Goal: Task Accomplishment & Management: Complete application form

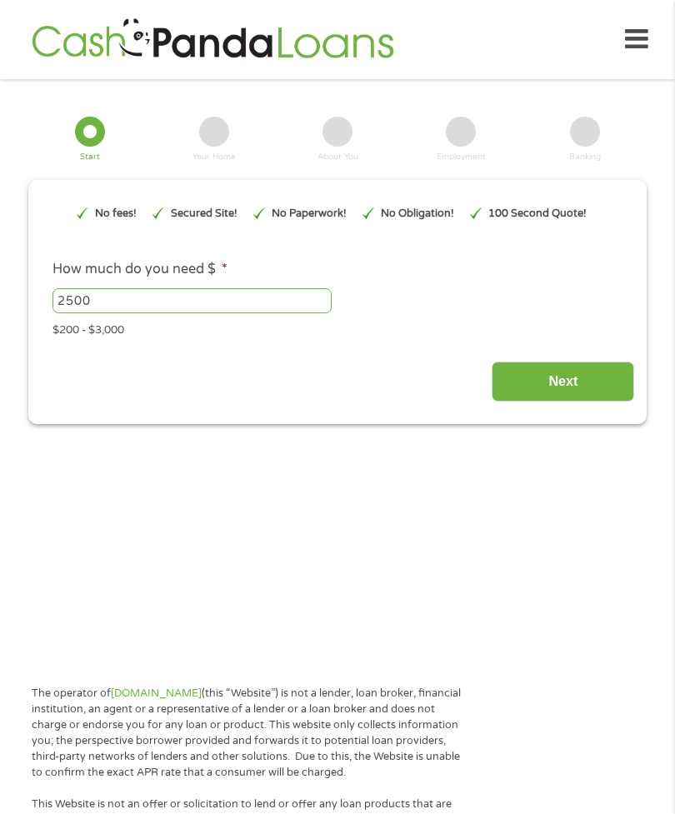
type input "EAIaIQobChMI8L3J-JKEjwMVgC3UAR2BHRScEAAYAiAAEgIs6PD_BwE"
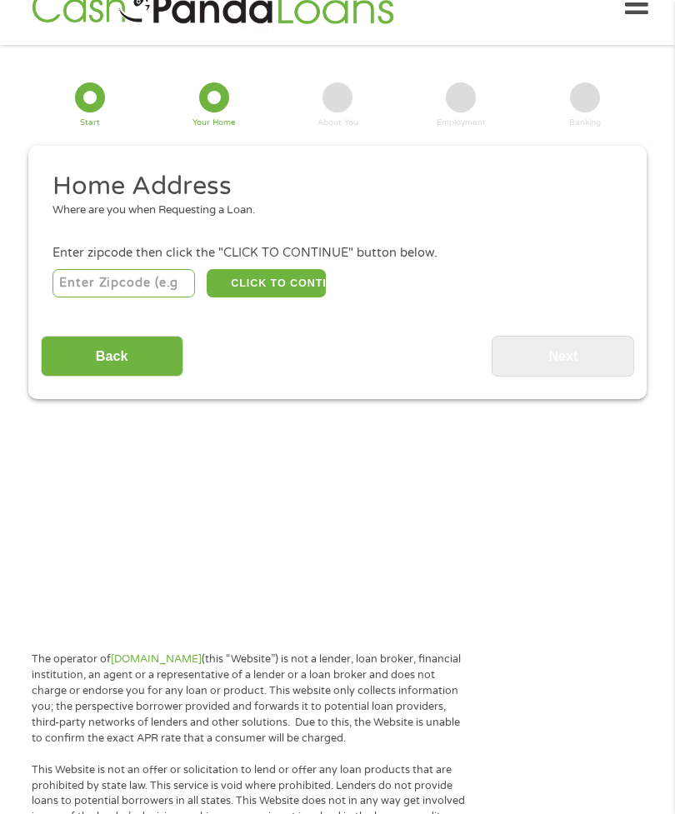
scroll to position [34, 0]
click at [157, 297] on input "number" at bounding box center [123, 283] width 142 height 28
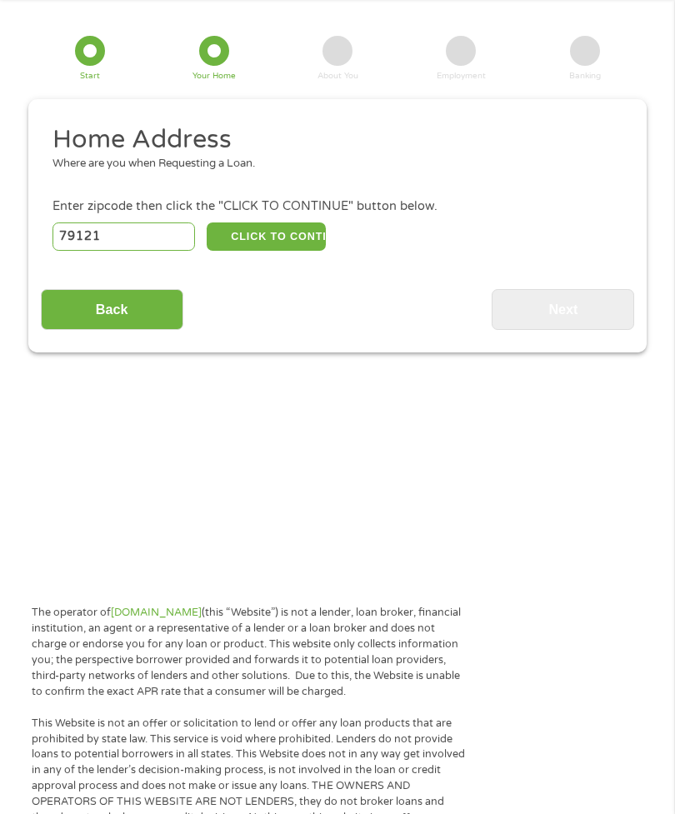
scroll to position [82, 0]
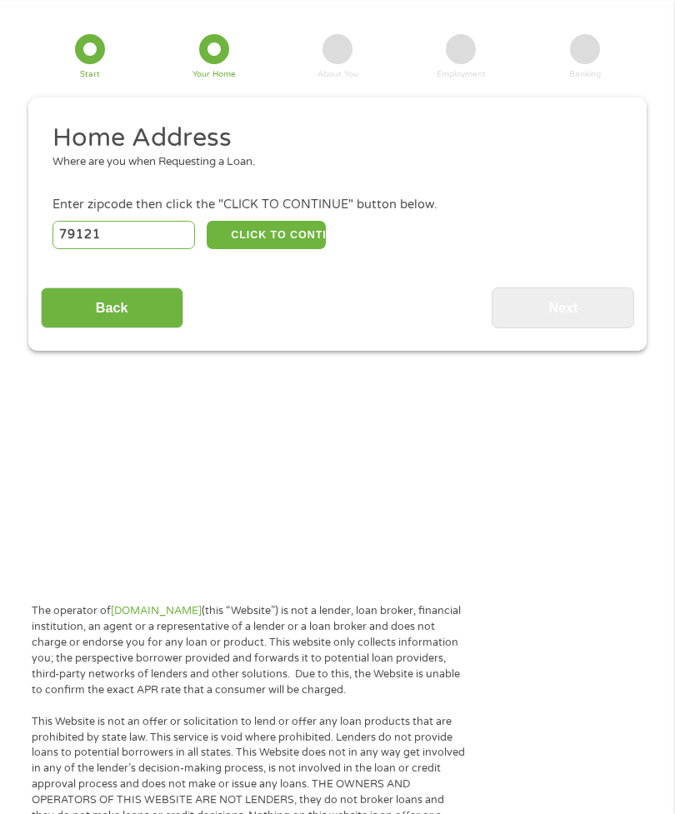
type input "79121"
click at [292, 249] on button "CLICK TO CONTINUE" at bounding box center [266, 235] width 118 height 28
type input "79121"
type input "Amarillo"
select select "[US_STATE]"
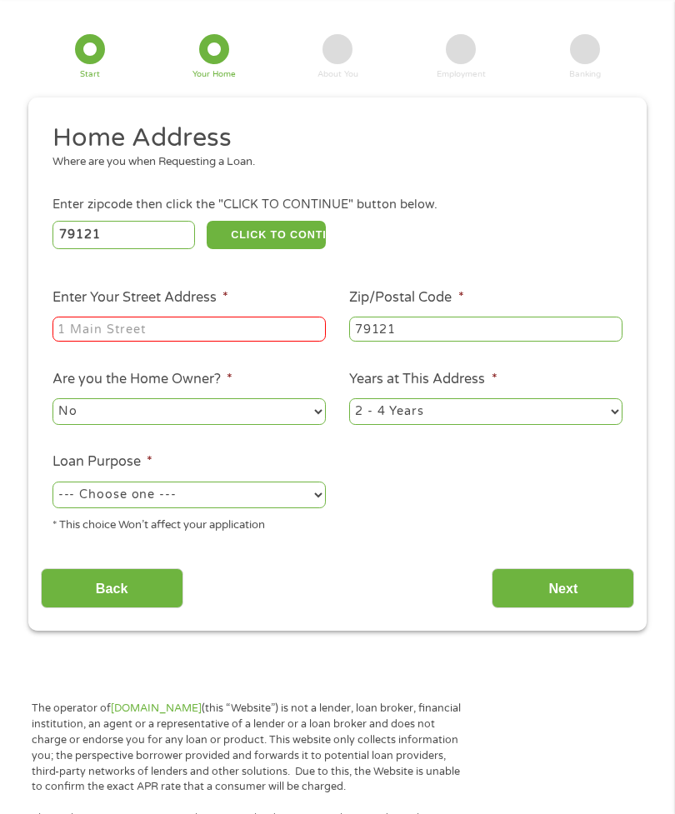
click at [187, 341] on input "Enter Your Street Address *" at bounding box center [188, 329] width 273 height 25
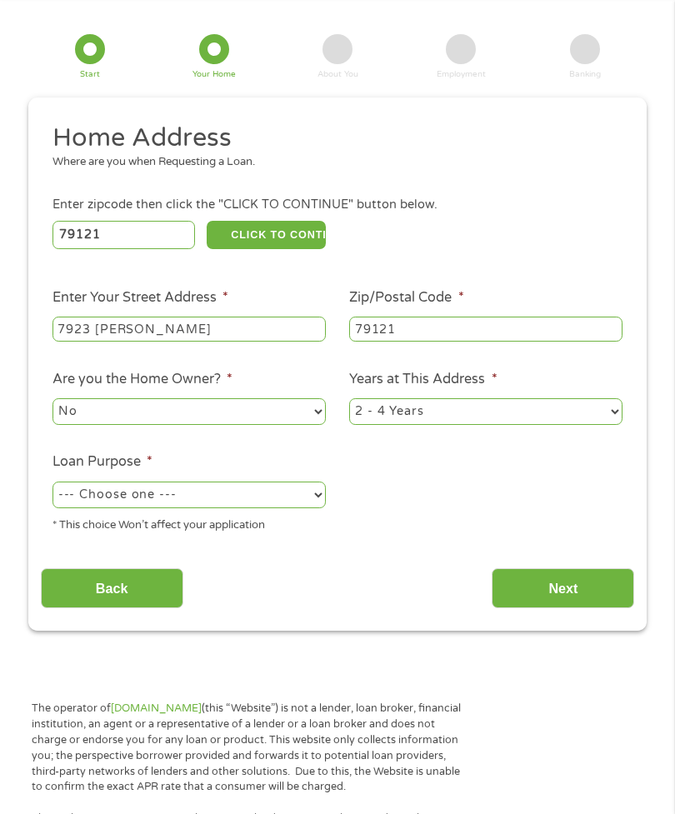
click at [187, 761] on p "The operator of [DOMAIN_NAME] (this “Website”) is not a lender, loan broker, fi…" at bounding box center [249, 747] width 434 height 94
click at [198, 341] on input "7923 [PERSON_NAME]" at bounding box center [188, 329] width 273 height 25
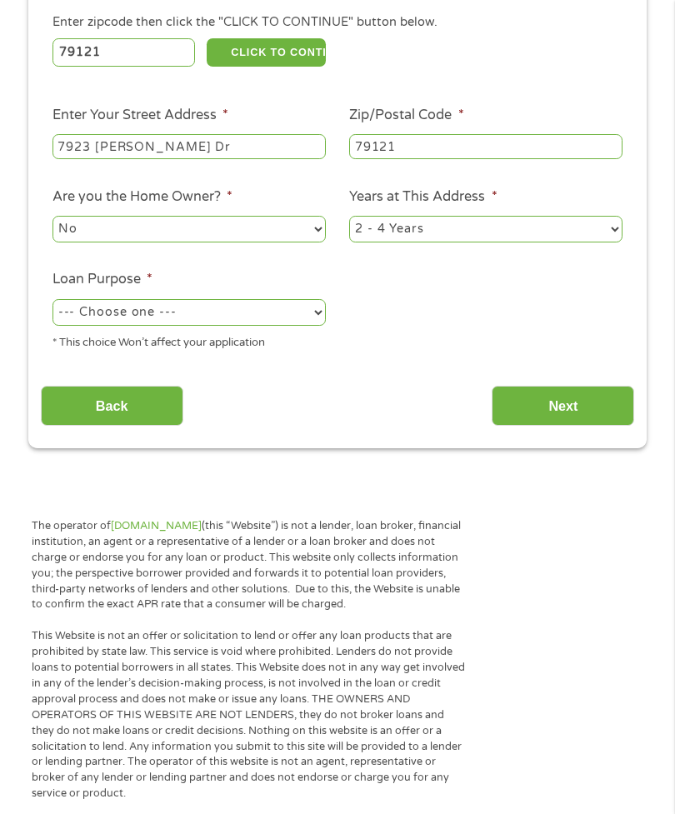
scroll to position [266, 0]
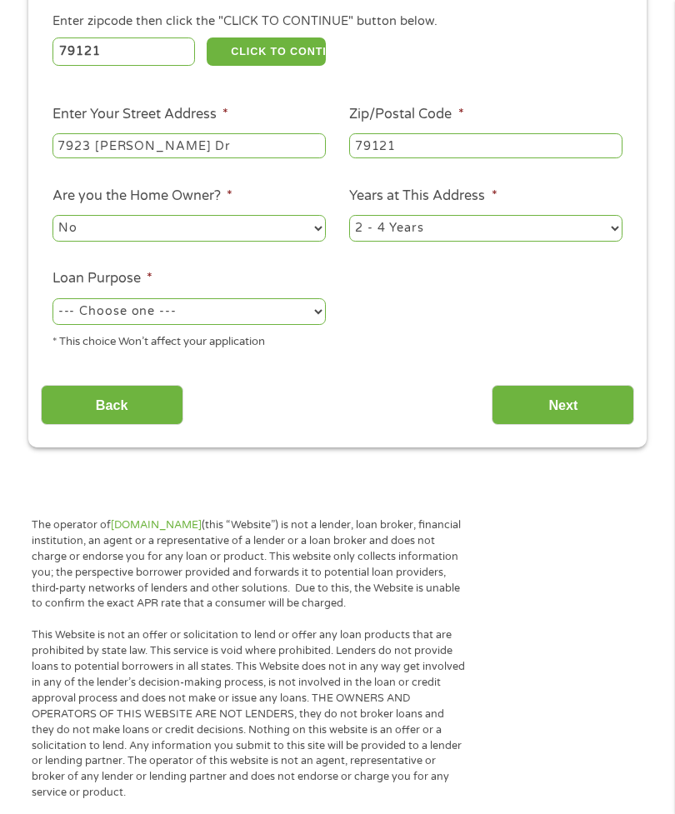
type input "7923 [PERSON_NAME] Dr"
click at [317, 242] on select "No Yes" at bounding box center [188, 228] width 273 height 27
select select "yes"
click at [618, 242] on select "1 Year or less 1 - 2 Years 2 - 4 Years Over 4 Years" at bounding box center [485, 228] width 273 height 27
select select "60months"
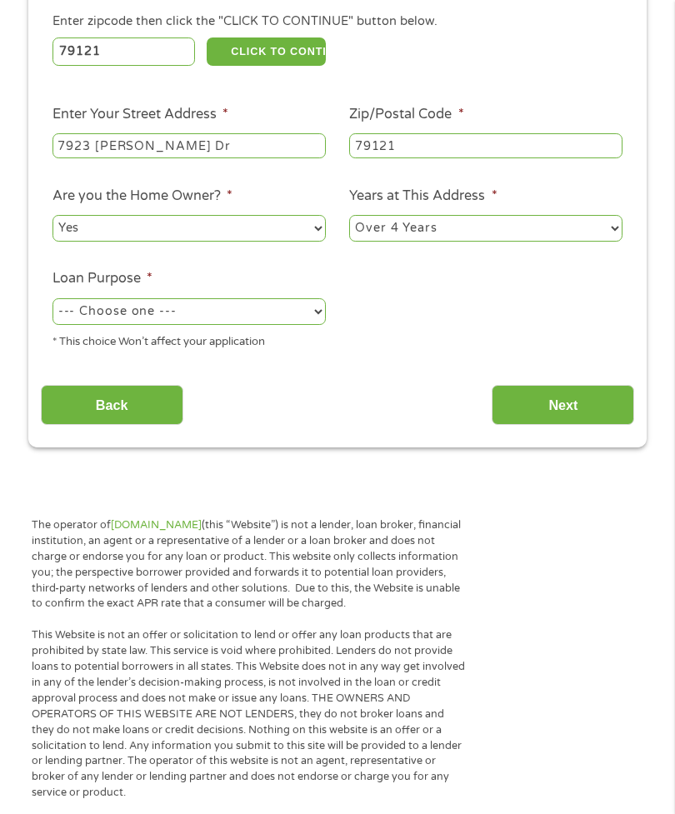
click at [314, 325] on select "--- Choose one --- Pay Bills Debt Consolidation Home Improvement Major Purchase…" at bounding box center [188, 311] width 273 height 27
select select "homeimprovement"
click at [571, 416] on input "Next" at bounding box center [562, 405] width 142 height 41
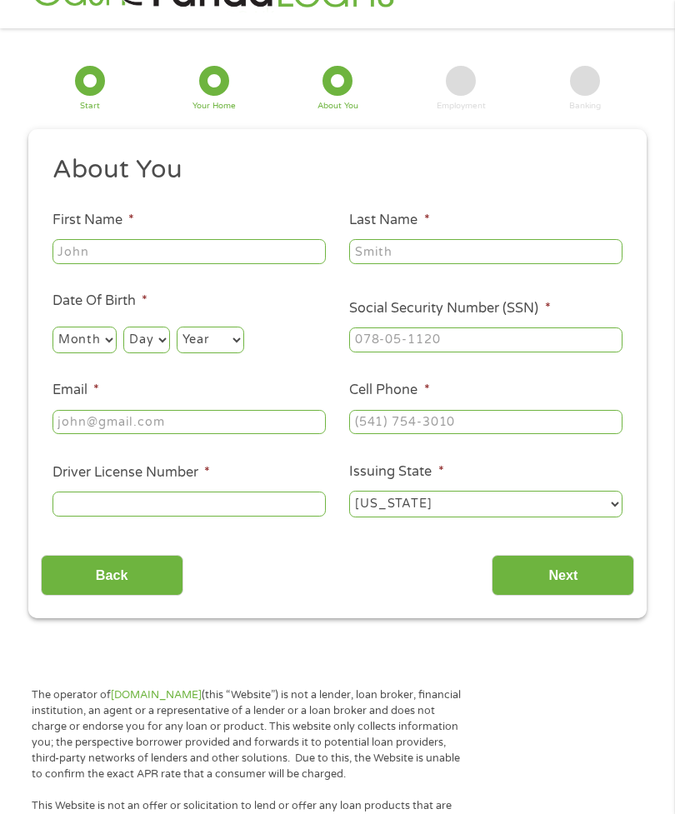
scroll to position [34, 0]
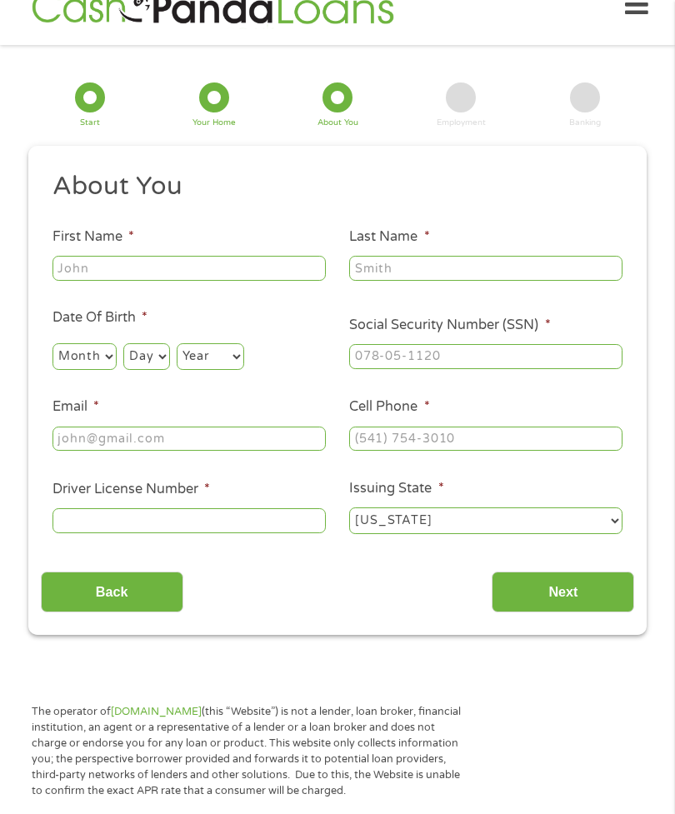
click at [190, 272] on input "First Name *" at bounding box center [188, 268] width 273 height 25
type input "[PERSON_NAME]"
click at [416, 281] on input "Last Name *" at bounding box center [485, 268] width 273 height 25
click at [189, 785] on p "The operator of [DOMAIN_NAME] (this “Website”) is not a lender, loan broker, fi…" at bounding box center [249, 751] width 434 height 94
click at [62, 414] on label "Email *" at bounding box center [75, 406] width 47 height 17
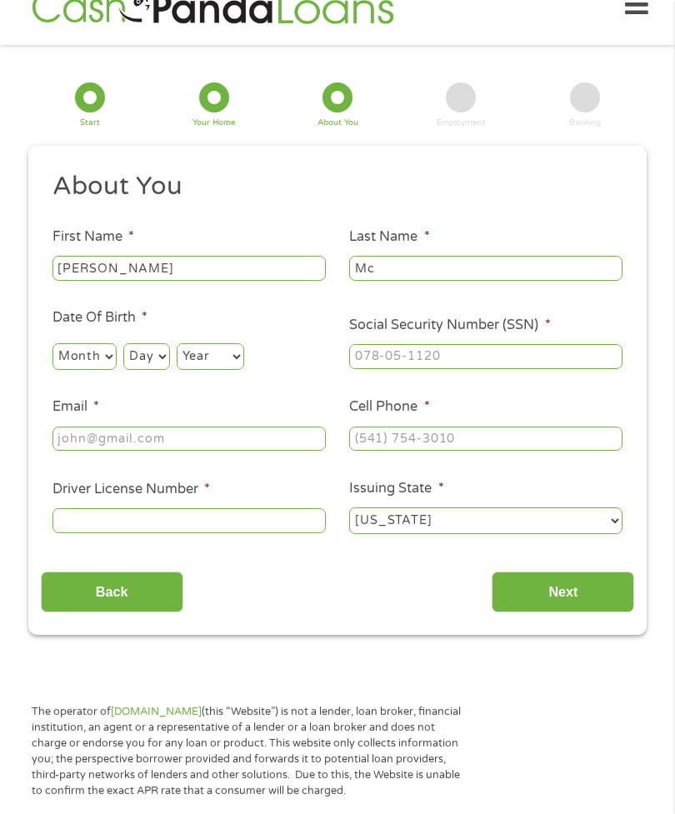
click at [62, 426] on input "Email *" at bounding box center [188, 438] width 273 height 25
click at [414, 281] on input "Mc" at bounding box center [485, 268] width 273 height 25
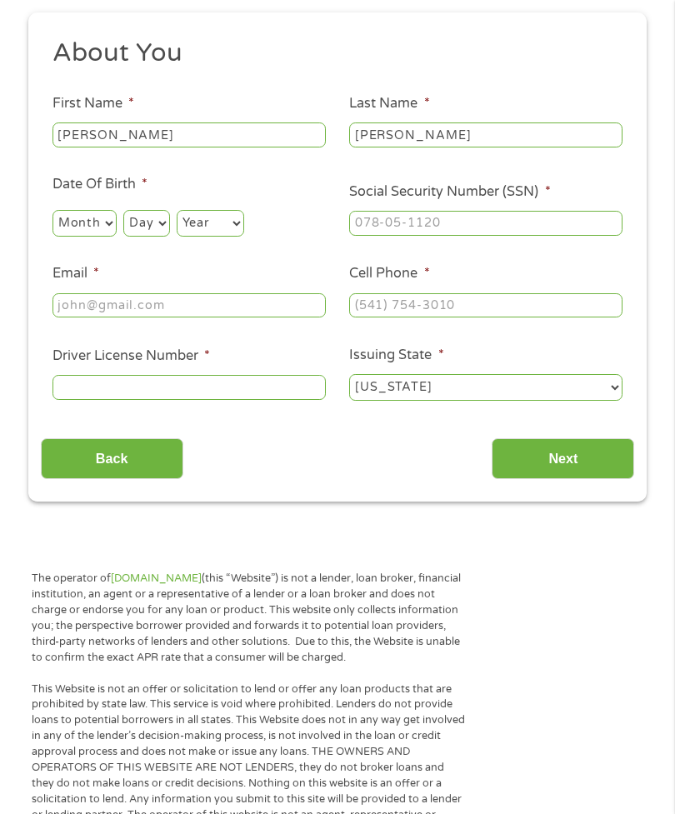
scroll to position [172, 0]
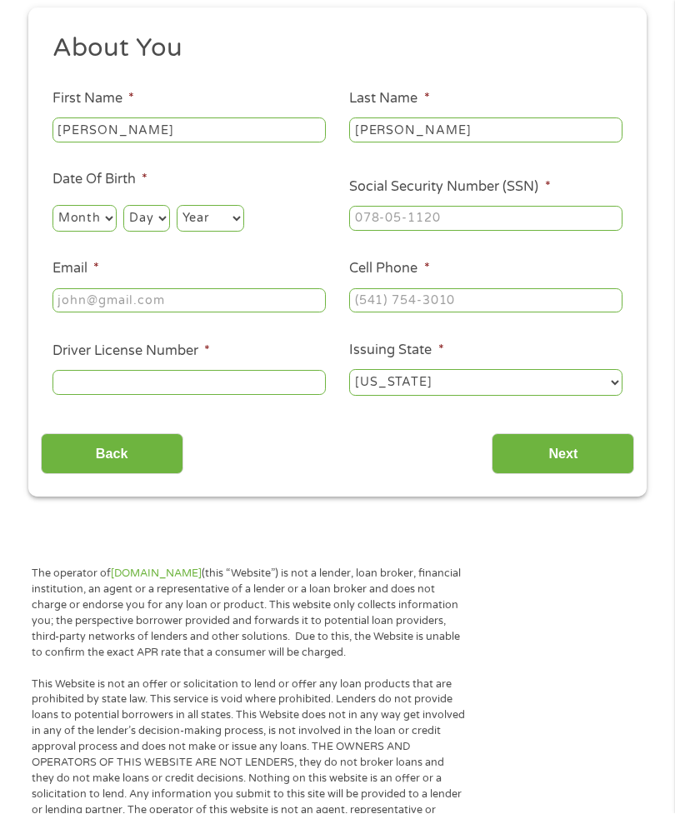
type input "[PERSON_NAME]"
click at [117, 232] on select "Month 1 2 3 4 5 6 7 8 9 10 11 12" at bounding box center [84, 219] width 64 height 27
select select "4"
click at [169, 232] on select "Day 1 2 3 4 5 6 7 8 9 10 11 12 13 14 15 16 17 18 19 20 21 22 23 24 25 26 27 28 …" at bounding box center [146, 218] width 46 height 27
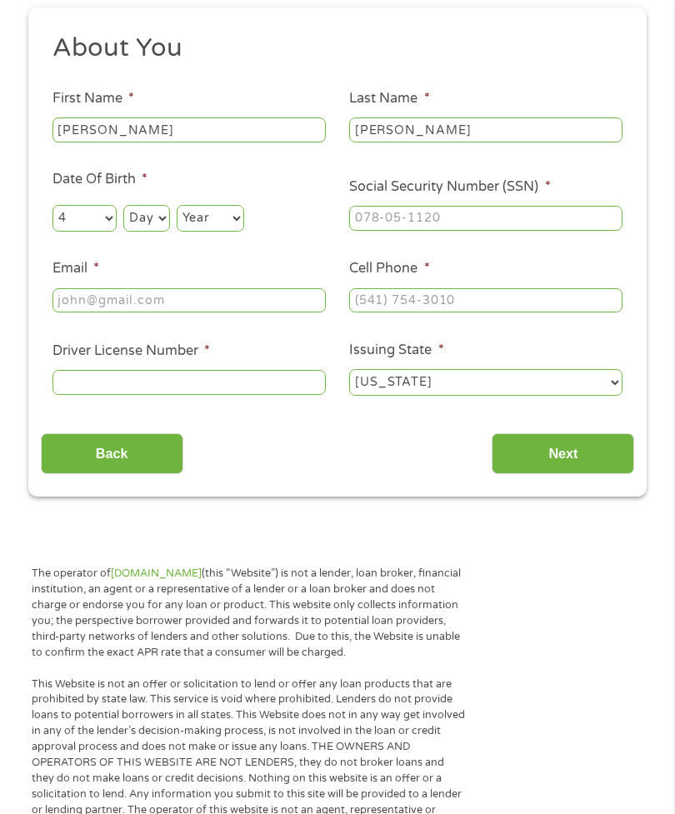
select select "27"
click at [244, 232] on select "Year [DATE] 2006 2005 2004 2003 2002 2001 2000 1999 1998 1997 1996 1995 1994 19…" at bounding box center [210, 218] width 67 height 27
select select "1940"
click at [474, 231] on input "Social Security Number (SSN) *" at bounding box center [485, 218] width 273 height 25
type input "453-68-8245"
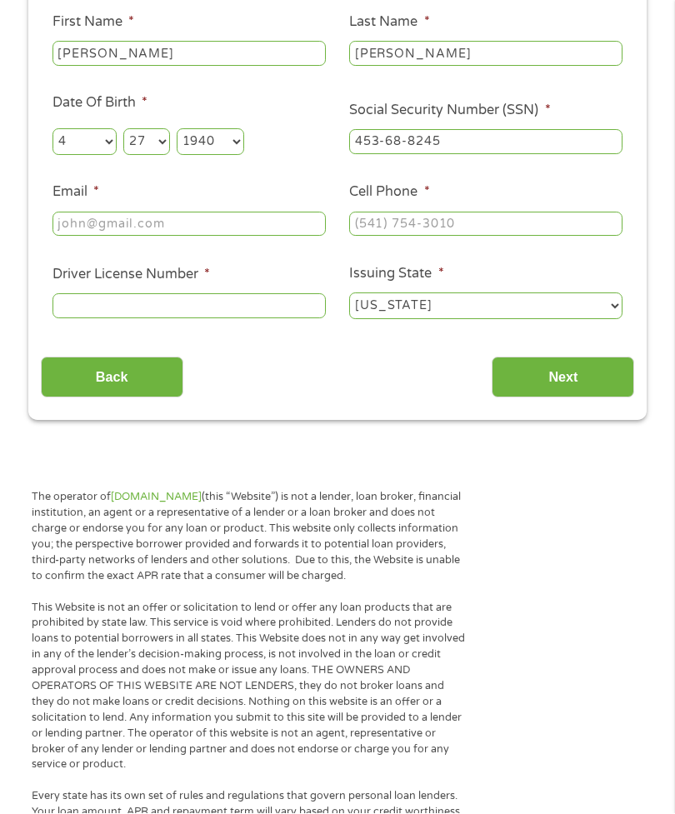
click at [235, 237] on input "Email *" at bounding box center [188, 224] width 273 height 25
click at [190, 237] on input "mcalisterma" at bounding box center [188, 224] width 273 height 25
click at [262, 773] on p "This Website is not an offer or solicitation to lend or offer any loan products…" at bounding box center [249, 686] width 434 height 173
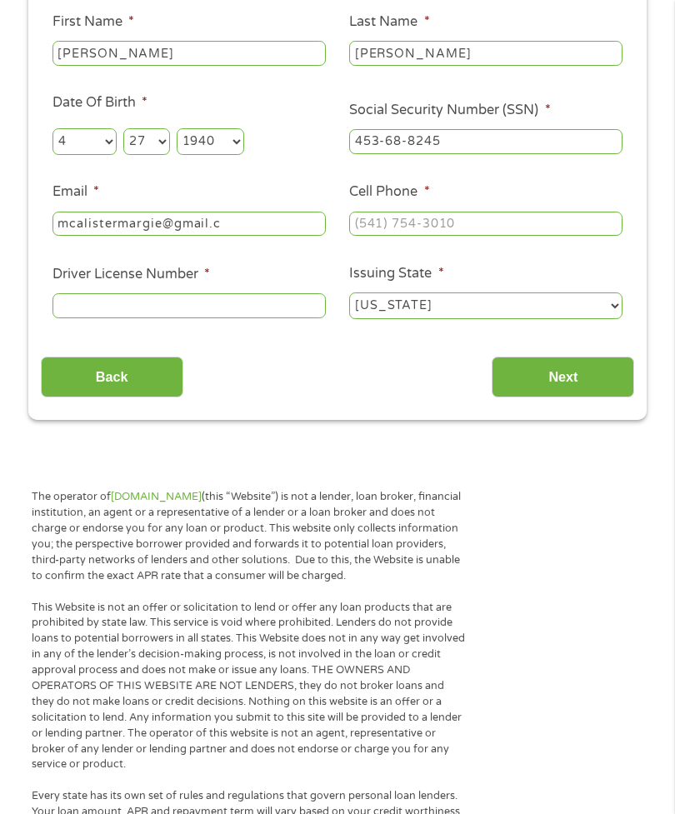
click at [268, 237] on input "mcalistermargie@gmail.c" at bounding box center [188, 224] width 273 height 25
type input "[EMAIL_ADDRESS][DOMAIN_NAME]"
click at [508, 237] on input "Cell Phone *" at bounding box center [485, 224] width 273 height 25
type input "[PHONE_NUMBER]"
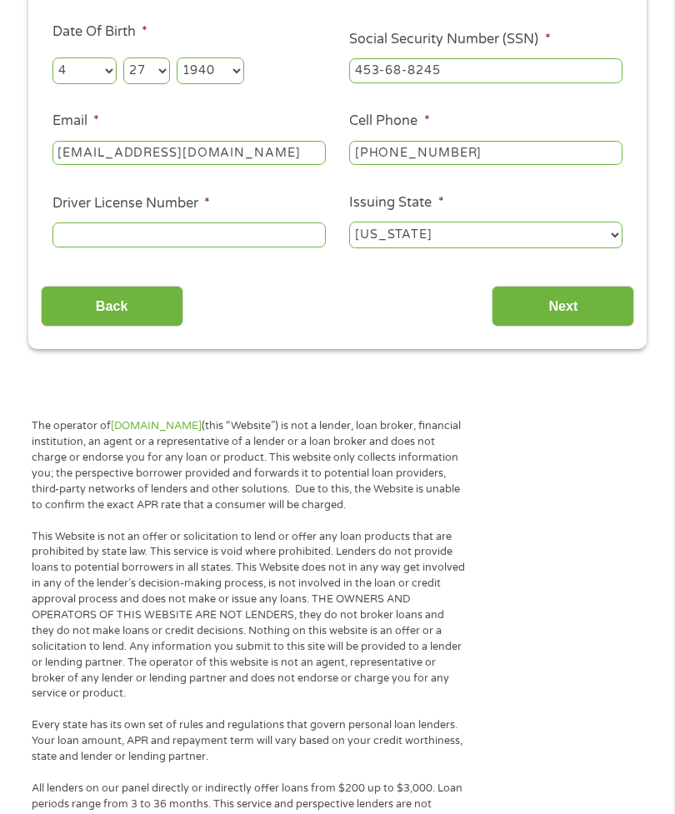
scroll to position [321, 0]
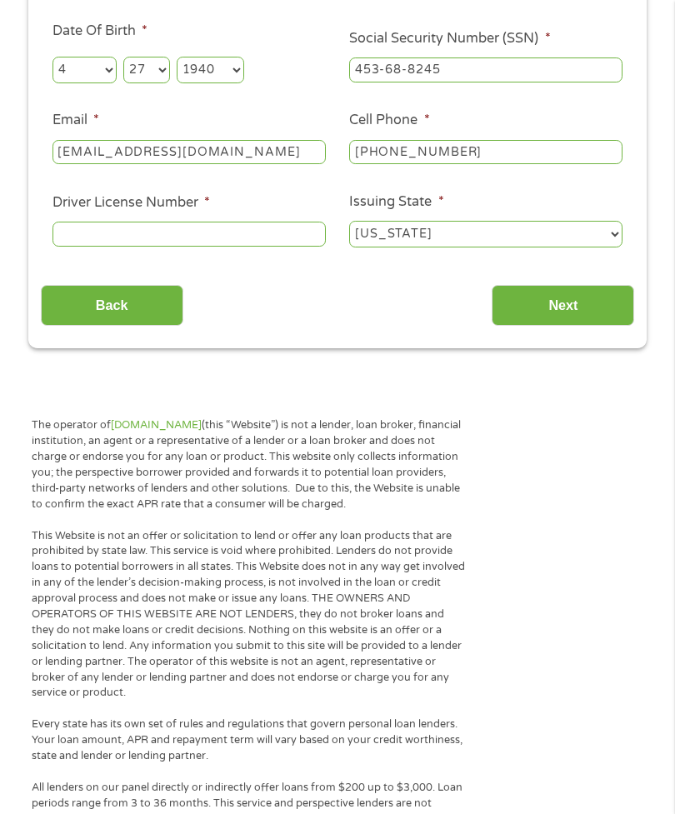
click at [155, 247] on input "Driver License Number *" at bounding box center [188, 234] width 273 height 25
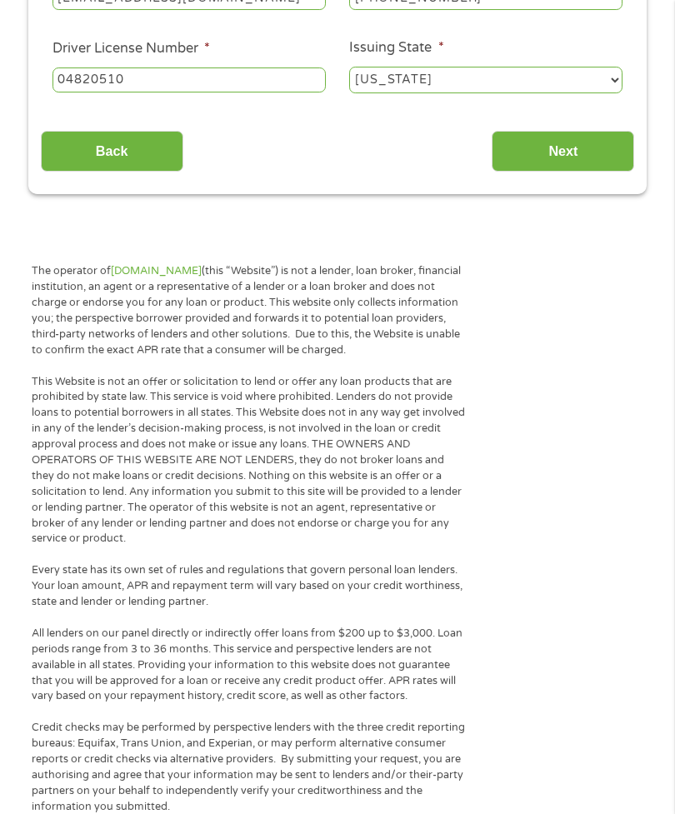
scroll to position [476, 0]
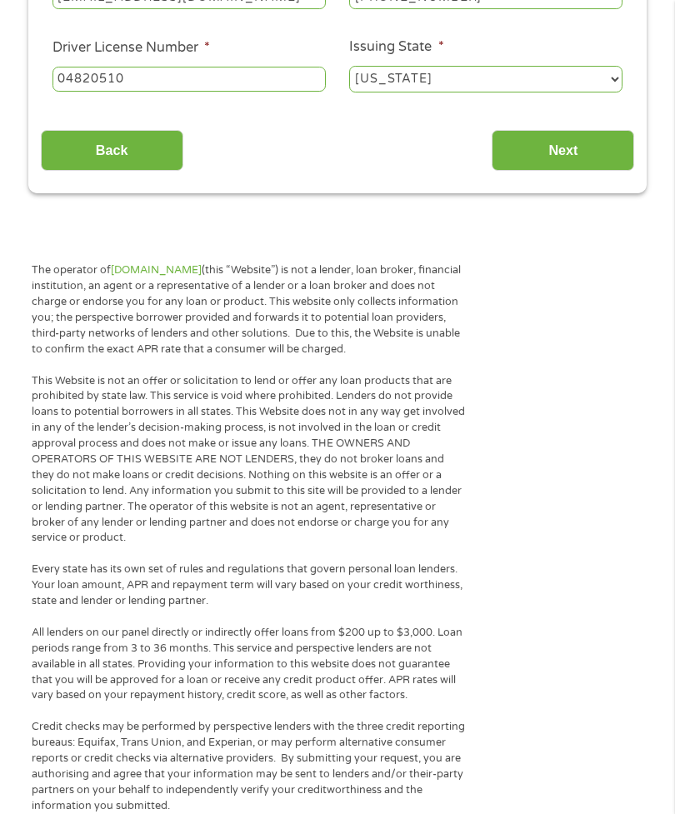
type input "04820510"
click at [139, 171] on input "Back" at bounding box center [112, 150] width 142 height 41
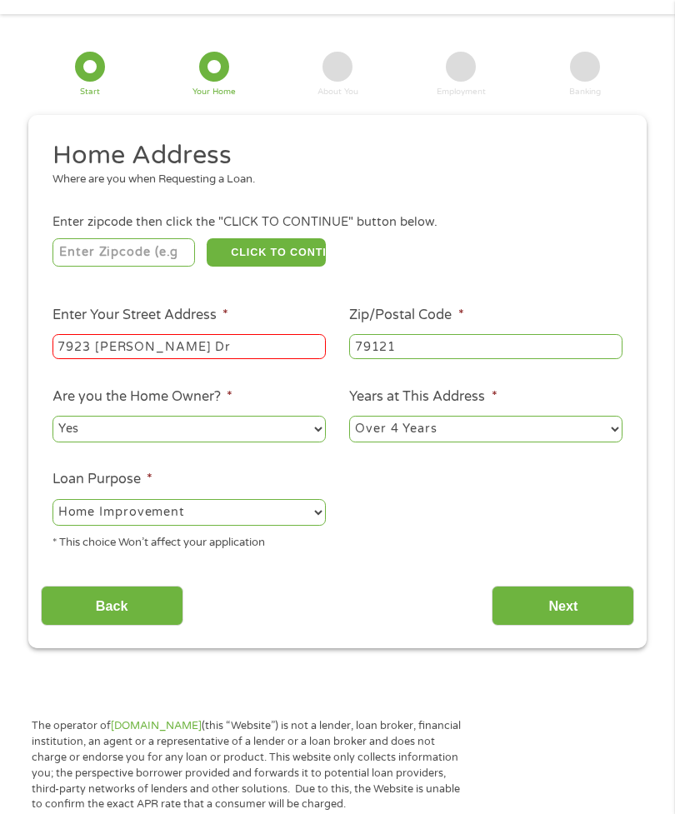
scroll to position [34, 0]
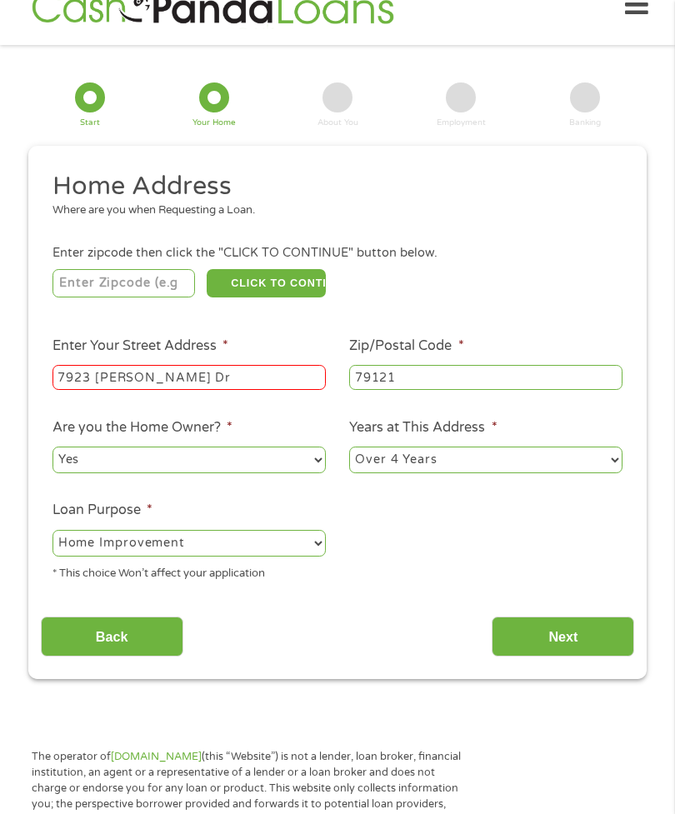
click at [551, 657] on input "Next" at bounding box center [562, 636] width 142 height 41
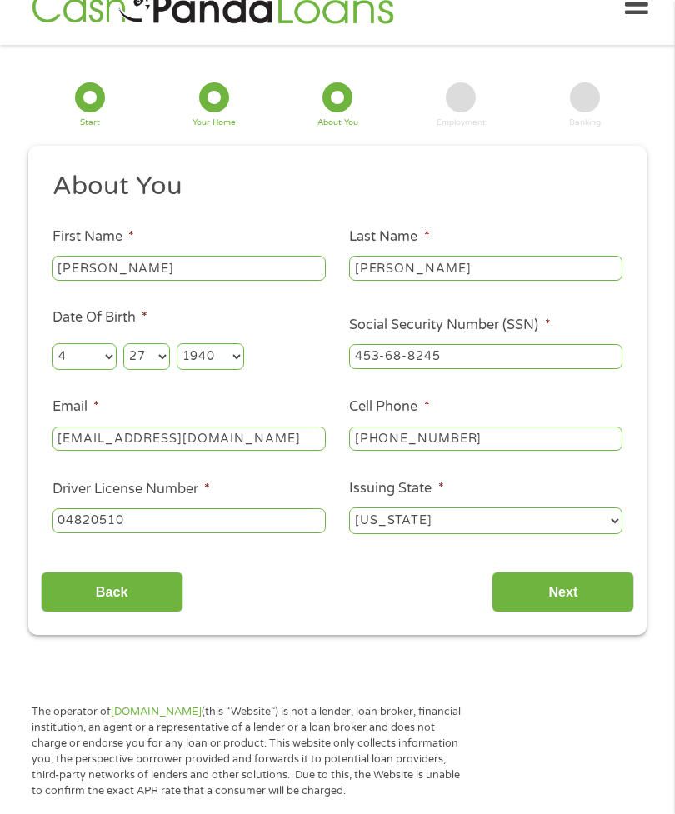
scroll to position [7, 7]
click at [581, 605] on input "Next" at bounding box center [562, 591] width 142 height 41
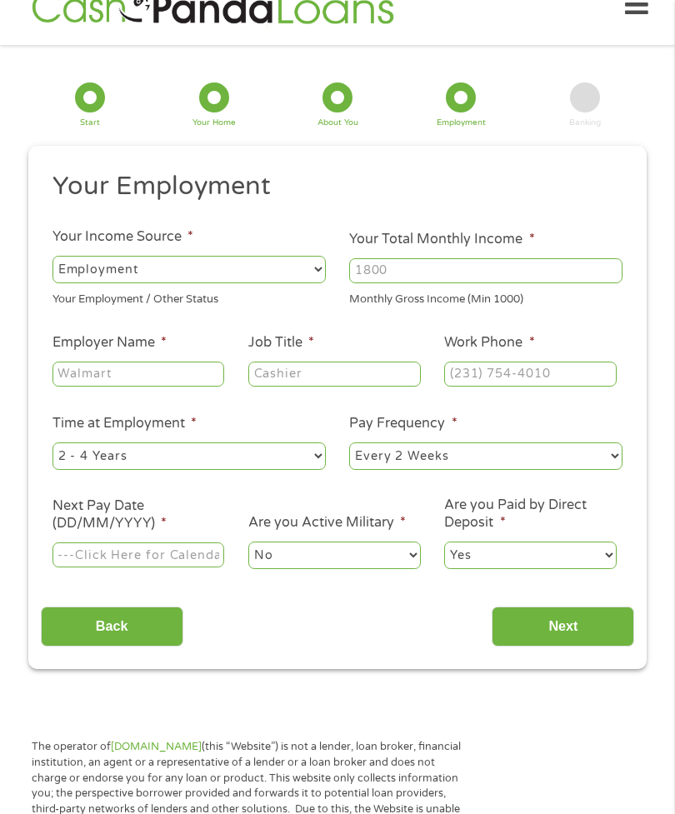
click at [444, 280] on input "Your Total Monthly Income *" at bounding box center [485, 270] width 273 height 25
click at [310, 282] on select "--- Choose one --- Employment [DEMOGRAPHIC_DATA] Benefits" at bounding box center [188, 269] width 273 height 27
select select "benefits"
type input "Other"
type input "[PHONE_NUMBER]"
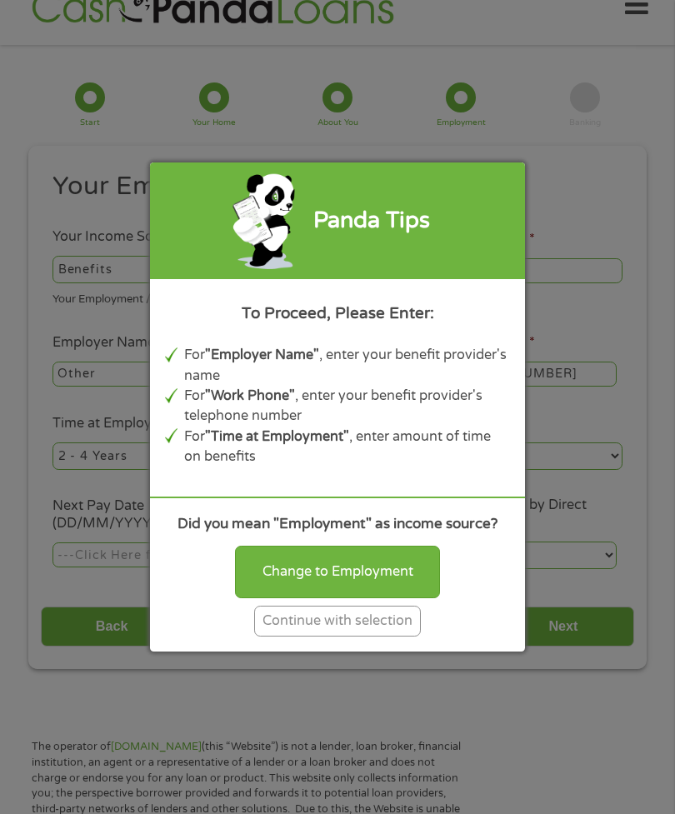
click at [398, 636] on div "Continue with selection" at bounding box center [337, 621] width 167 height 31
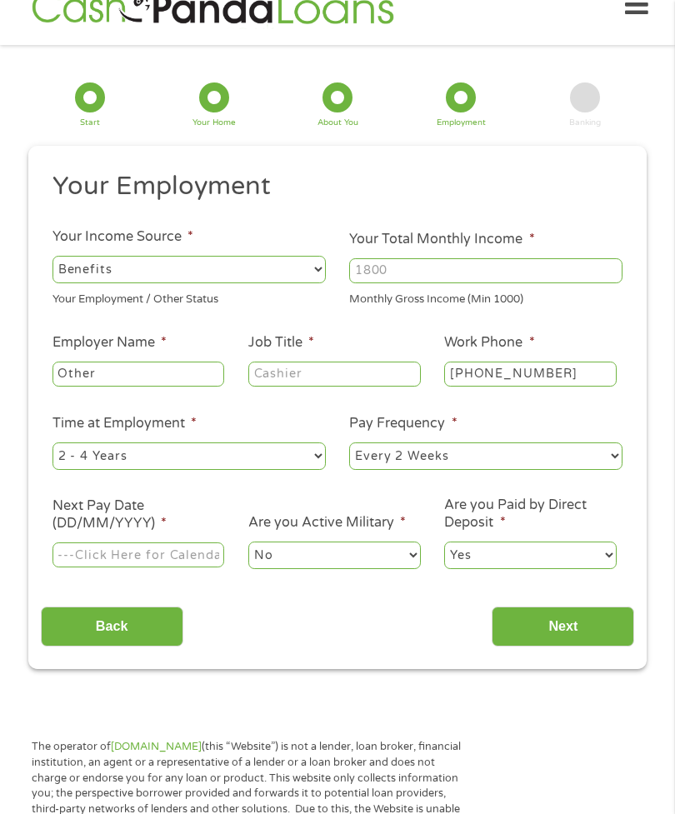
click at [154, 386] on input "Other" at bounding box center [138, 373] width 172 height 25
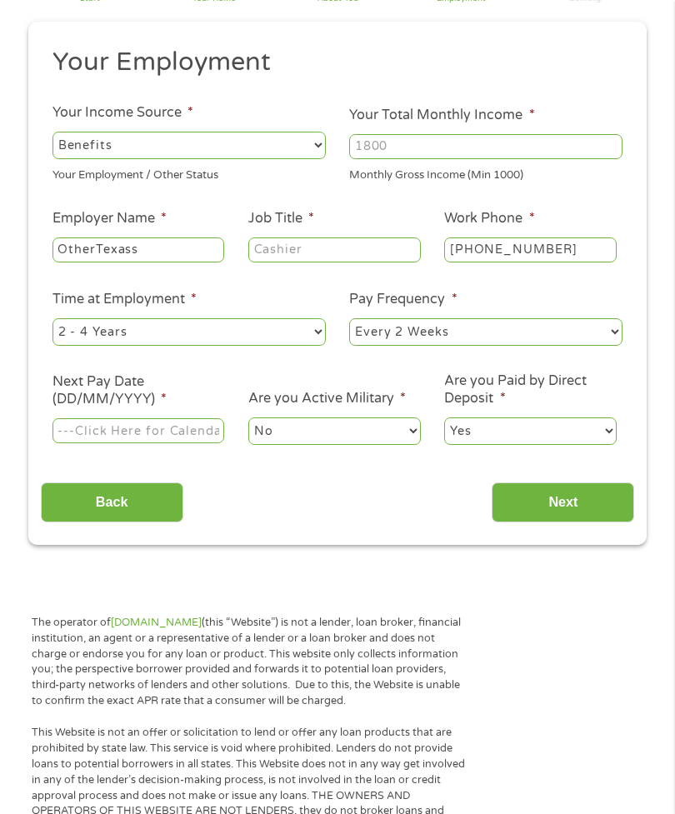
scroll to position [158, 0]
type input "O"
click at [160, 709] on p "The operator of [DOMAIN_NAME] (this “Website”) is not a lender, loan broker, fi…" at bounding box center [249, 662] width 434 height 94
click at [147, 262] on input "TexasTea" at bounding box center [138, 249] width 172 height 25
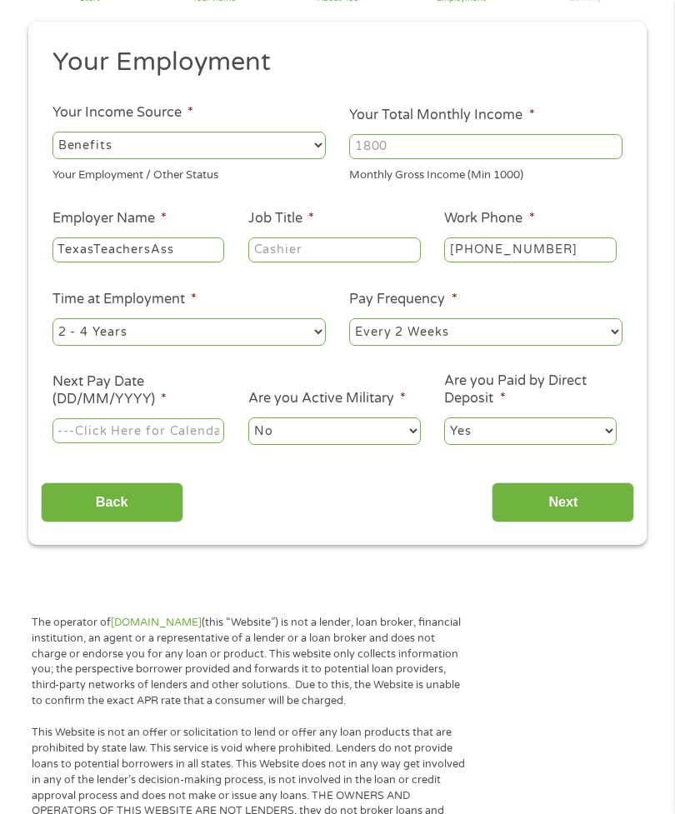
click at [200, 262] on input "TexasTeachersAss" at bounding box center [138, 249] width 172 height 25
type input "TexasTeachersAssn"
click at [350, 262] on input "Job Title *" at bounding box center [334, 249] width 172 height 25
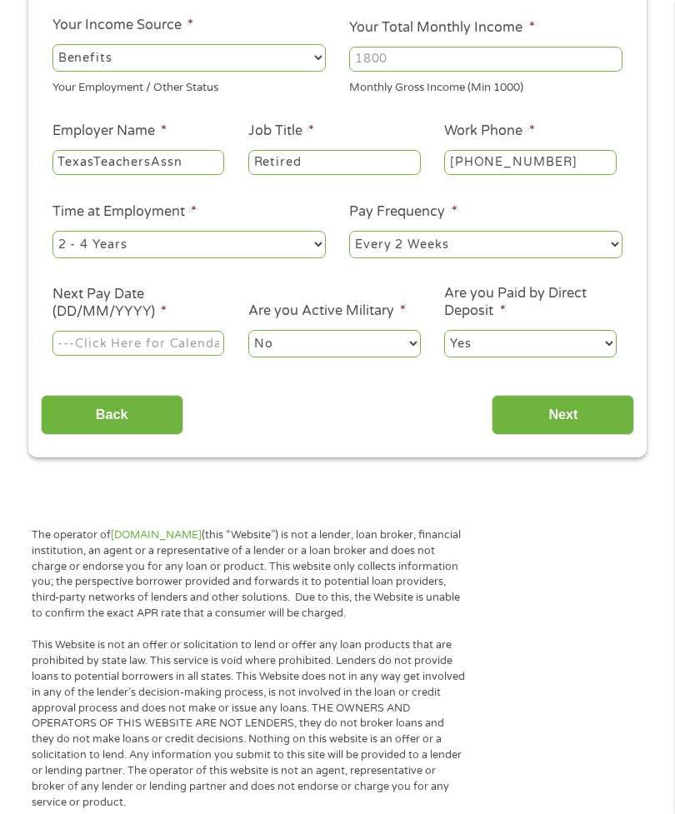
scroll to position [245, 0]
type input "Retired"
click at [312, 258] on select "--- Choose one --- 1 Year or less 1 - 2 Years 2 - 4 Years Over 4 Years" at bounding box center [188, 245] width 273 height 27
select select "60months"
click at [607, 258] on select "--- Choose one --- Every 2 Weeks Every Week Monthly Semi-Monthly" at bounding box center [485, 245] width 273 height 27
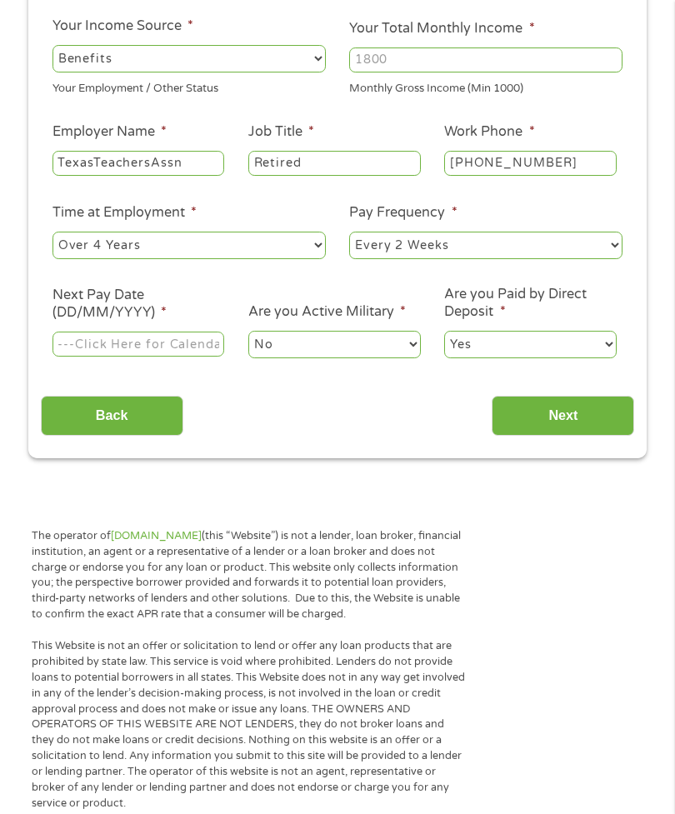
select select "monthly"
click at [172, 356] on input "Next Pay Date (DD/MM/YYYY) *" at bounding box center [138, 344] width 172 height 25
click at [184, 356] on input "[DATE]" at bounding box center [138, 344] width 172 height 25
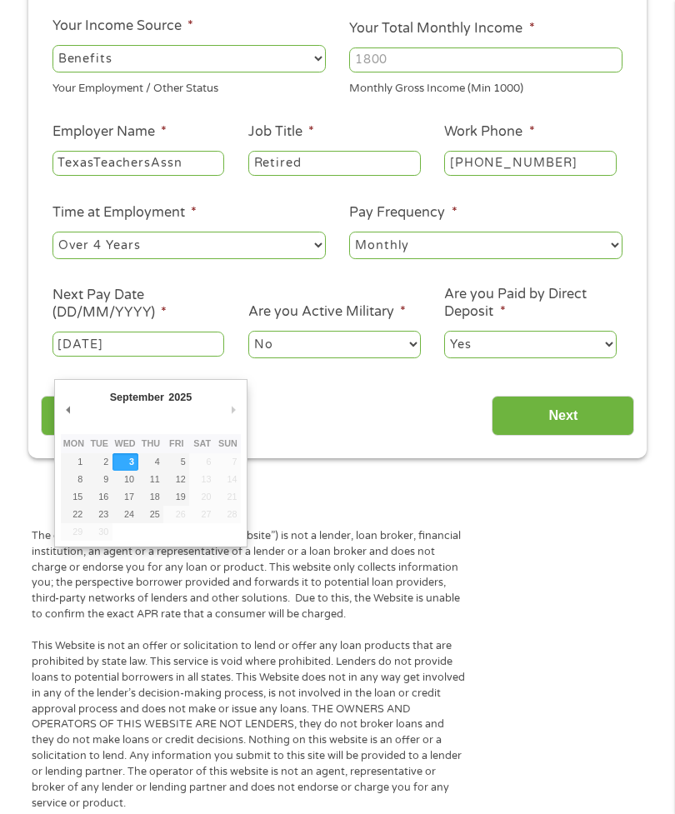
type input "[DATE]"
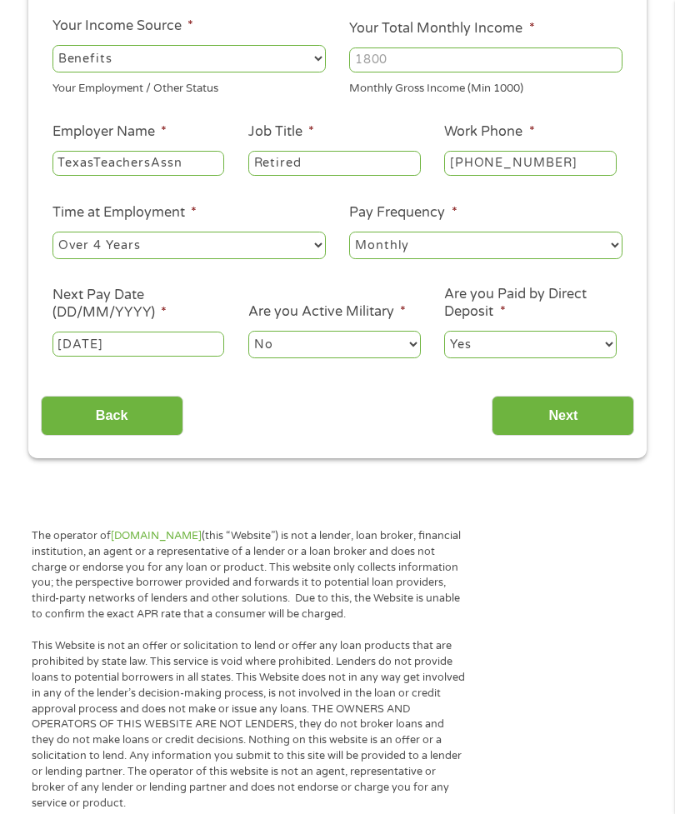
click at [177, 356] on input "[DATE]" at bounding box center [138, 344] width 172 height 25
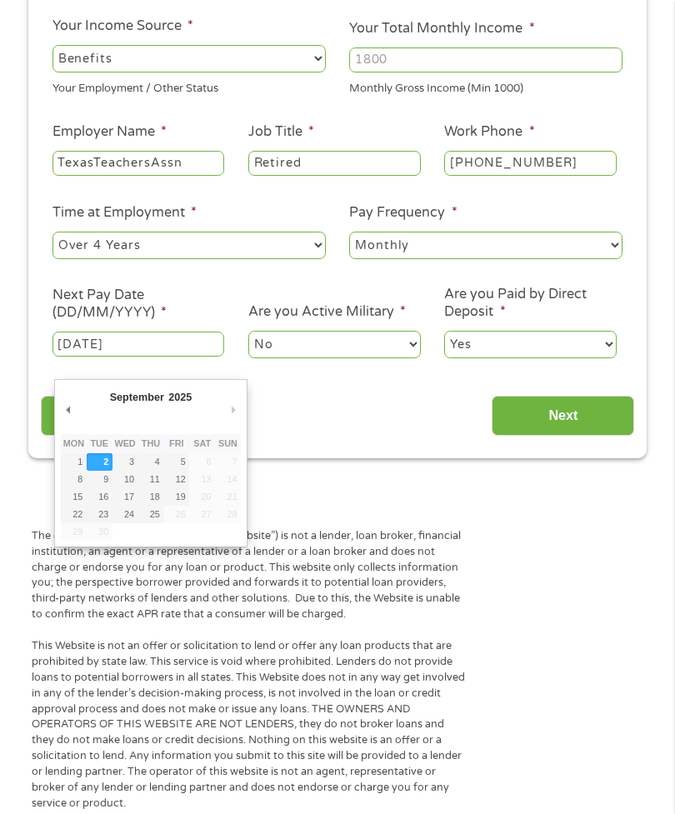
click at [319, 432] on div "Back Next" at bounding box center [338, 409] width 594 height 52
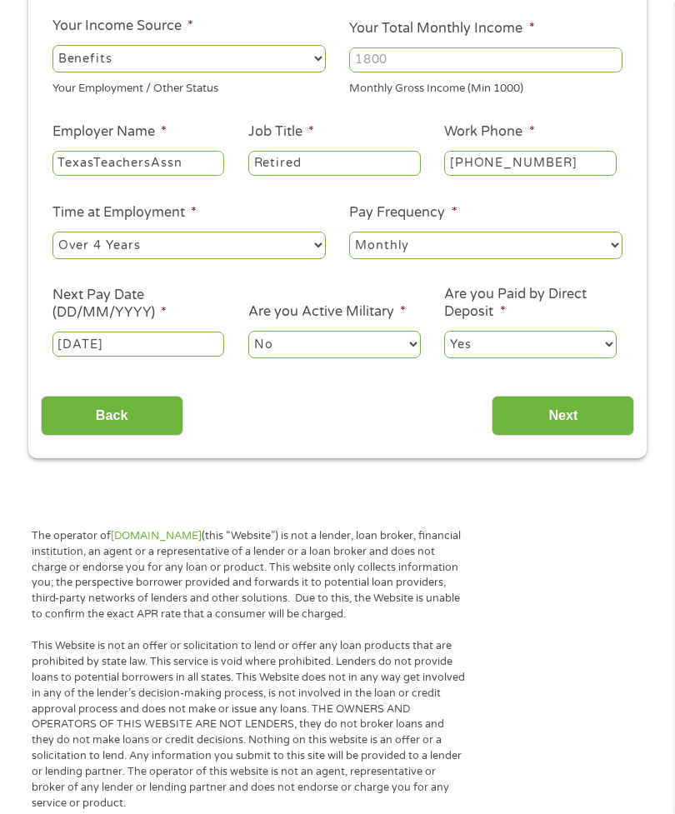
click at [547, 436] on input "Next" at bounding box center [562, 416] width 142 height 41
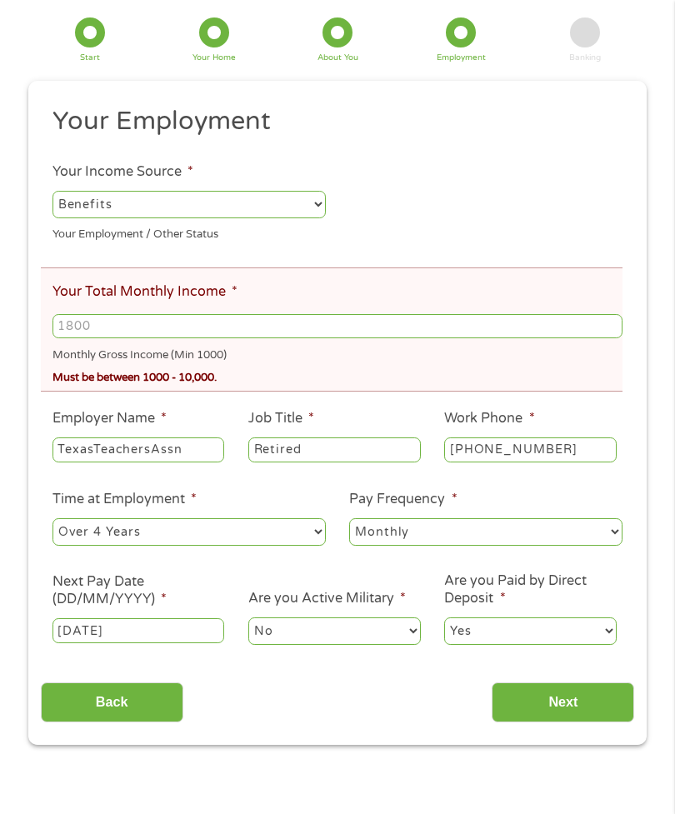
scroll to position [34, 0]
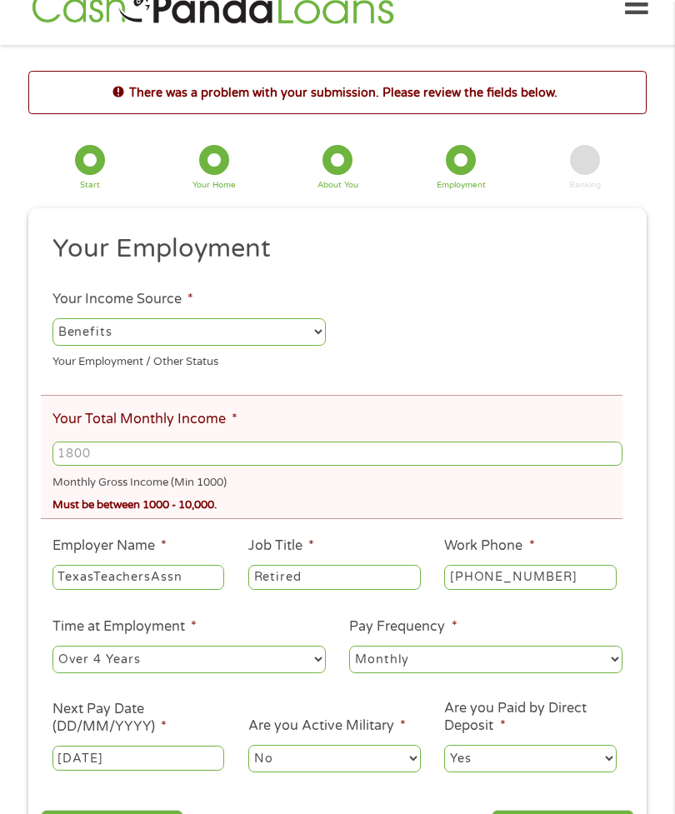
click at [162, 463] on input "Your Total Monthly Income *" at bounding box center [337, 453] width 570 height 25
click at [205, 727] on label "Next Pay Date (DD/MM/YYYY) *" at bounding box center [138, 717] width 172 height 35
click at [205, 745] on input "[DATE]" at bounding box center [138, 757] width 172 height 25
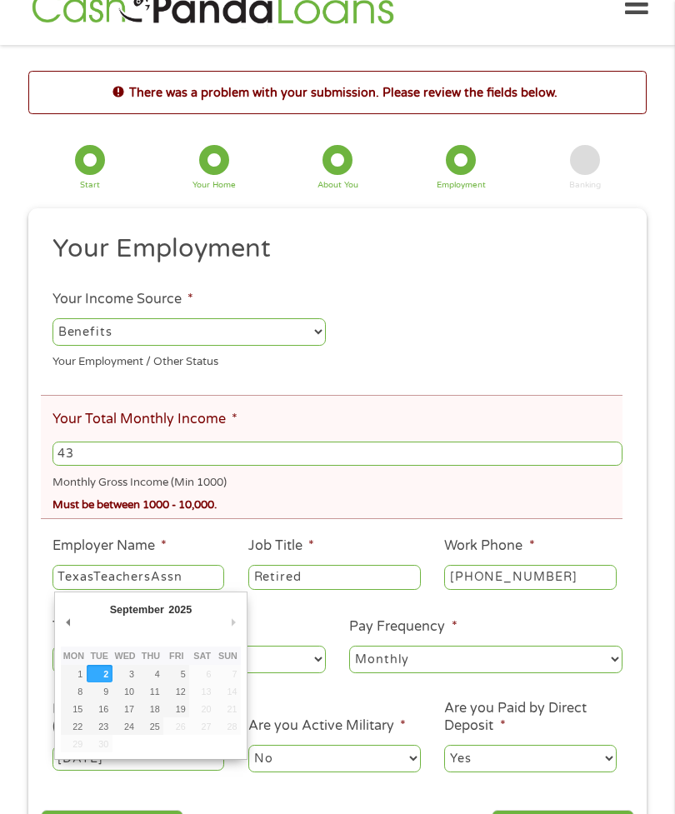
click at [142, 466] on input "43" at bounding box center [337, 453] width 570 height 25
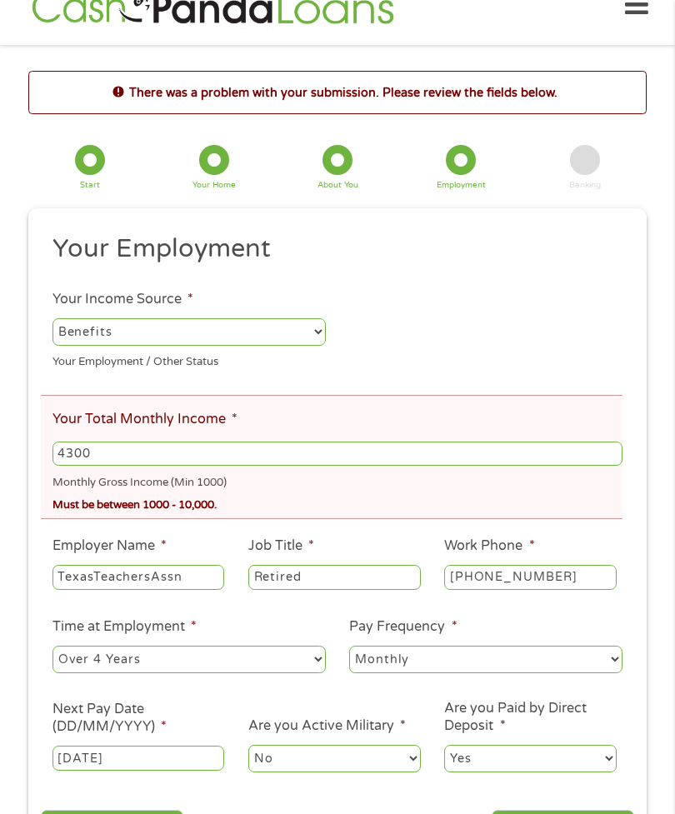
type input "4300"
click at [334, 411] on li "Your Total Monthly Income * 4300 Monthly Gross Income (Min 1000) Must be betwee…" at bounding box center [331, 457] width 581 height 124
